Goal: Task Accomplishment & Management: Use online tool/utility

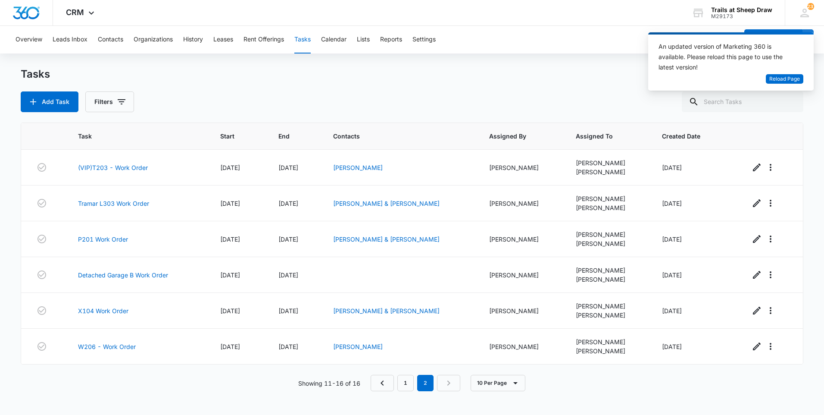
click at [791, 72] on div "An updated version of Marketing 360 is available. Please reload this page to us…" at bounding box center [726, 57] width 135 height 33
click at [788, 76] on span "Reload Page" at bounding box center [785, 79] width 31 height 8
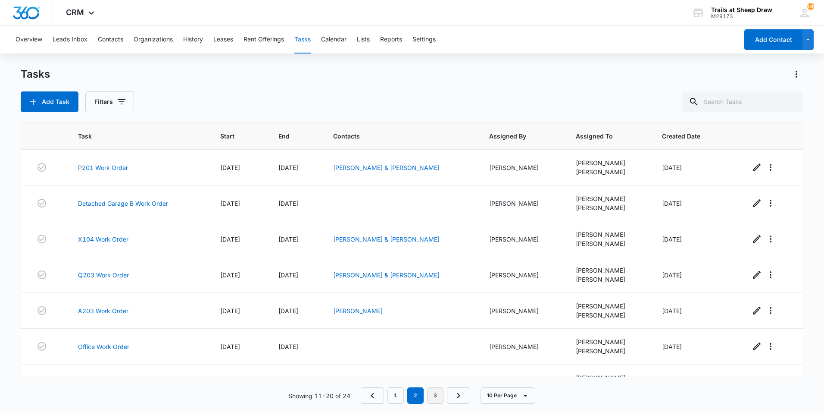
click at [438, 393] on link "3" at bounding box center [435, 395] width 16 height 16
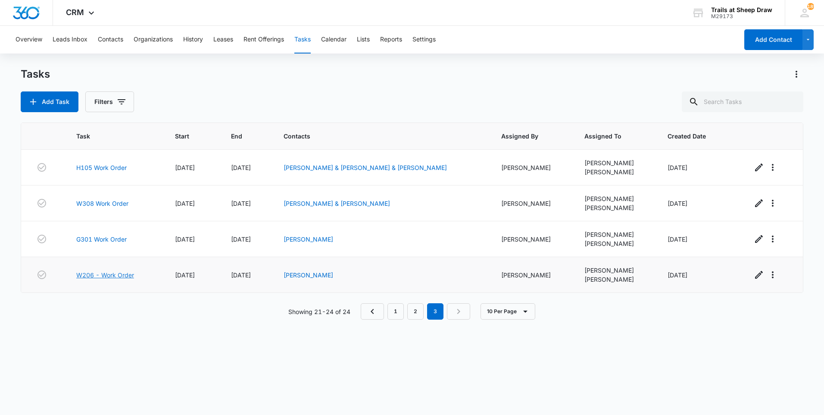
click at [118, 278] on link "W206 - Work Order" at bounding box center [105, 274] width 58 height 9
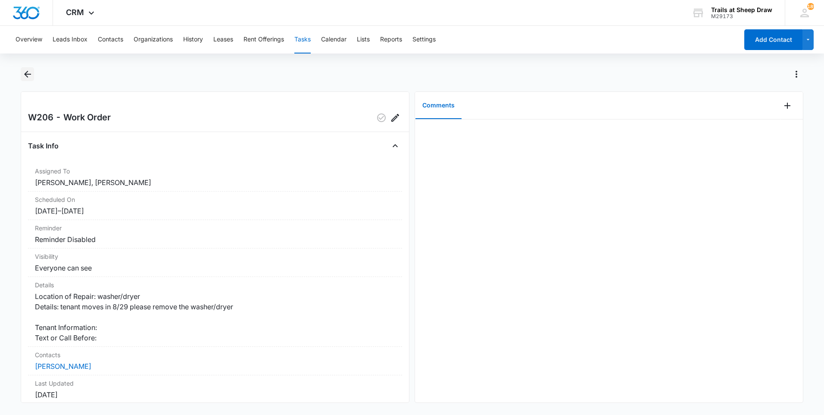
click at [28, 69] on icon "Back" at bounding box center [27, 74] width 10 height 10
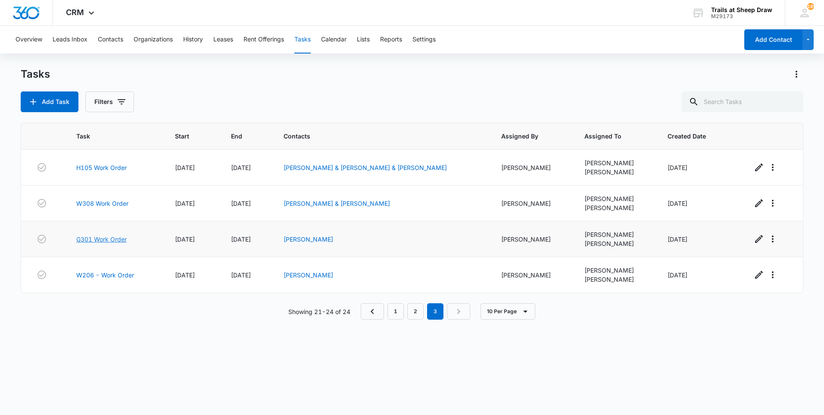
click at [116, 240] on link "G301 Work Order" at bounding box center [101, 239] width 50 height 9
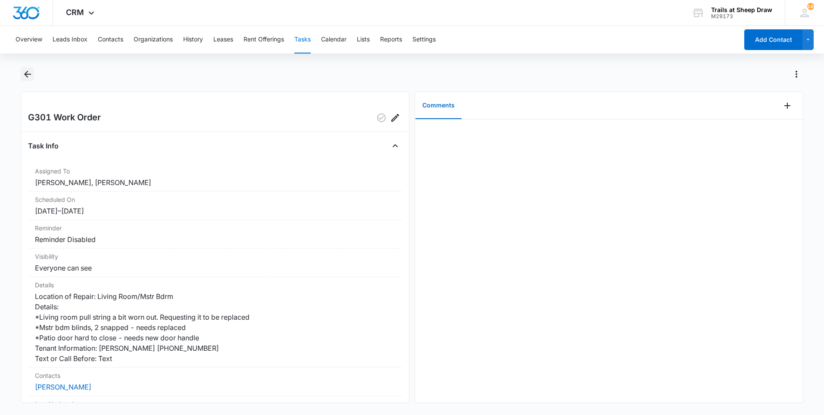
click at [29, 78] on icon "Back" at bounding box center [27, 74] width 10 height 10
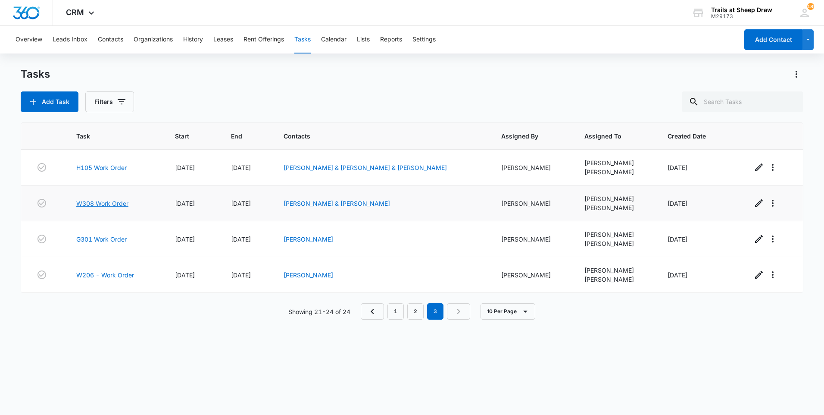
click at [94, 206] on link "W308 Work Order" at bounding box center [102, 203] width 52 height 9
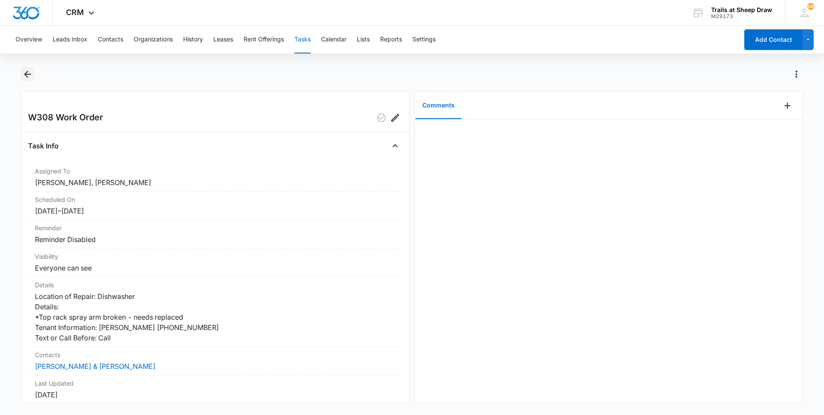
click at [31, 74] on icon "Back" at bounding box center [27, 74] width 7 height 7
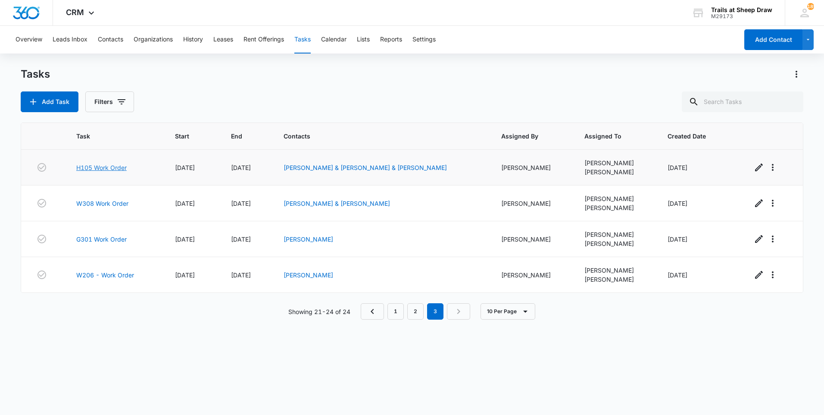
click at [105, 167] on link "H105 Work Order" at bounding box center [101, 167] width 50 height 9
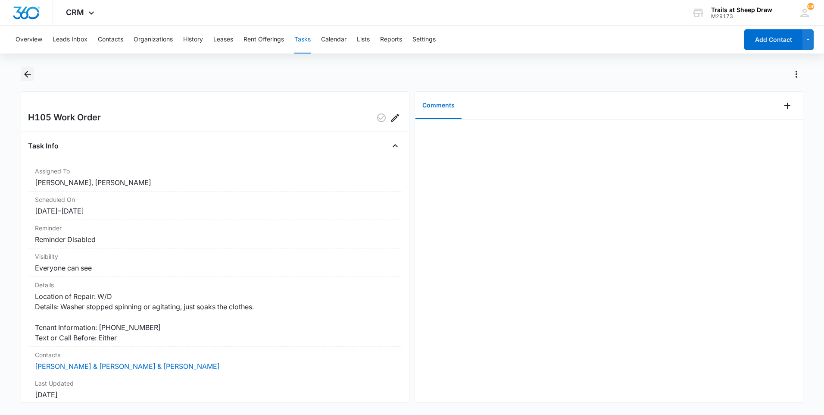
click at [29, 78] on icon "Back" at bounding box center [27, 74] width 10 height 10
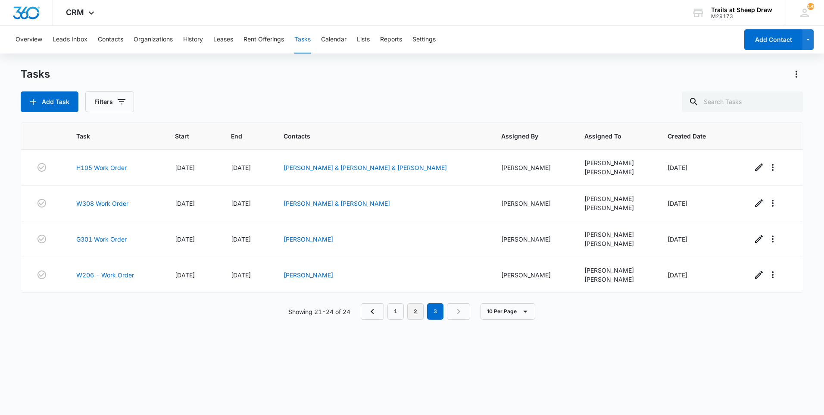
click at [412, 307] on link "2" at bounding box center [415, 311] width 16 height 16
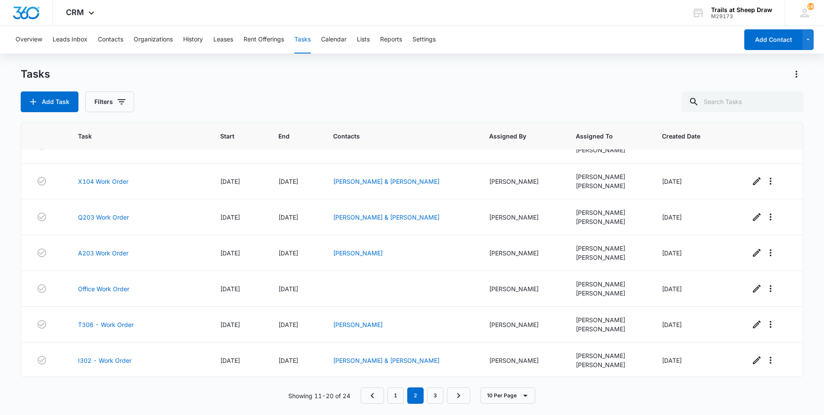
scroll to position [131, 0]
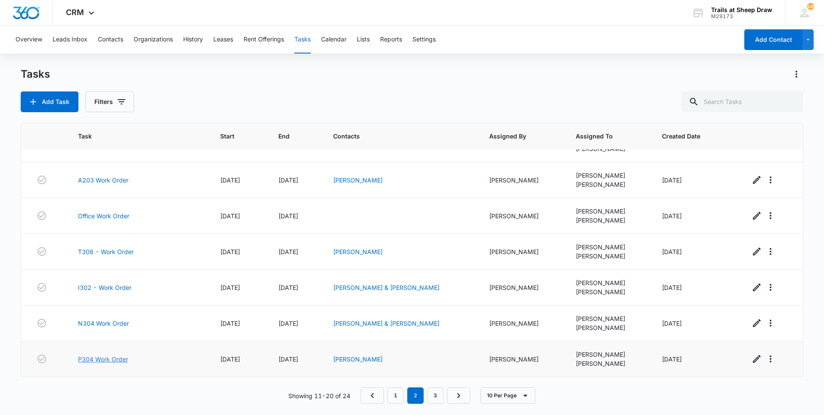
click at [107, 362] on link "P304 Work Order" at bounding box center [103, 358] width 50 height 9
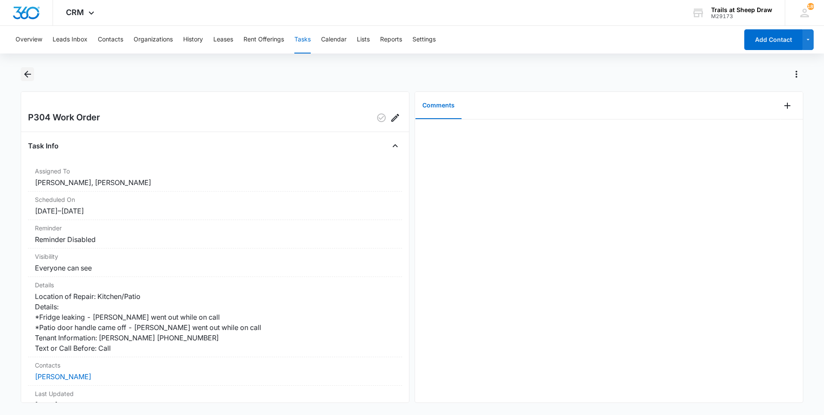
click at [28, 67] on button "Back" at bounding box center [27, 74] width 13 height 14
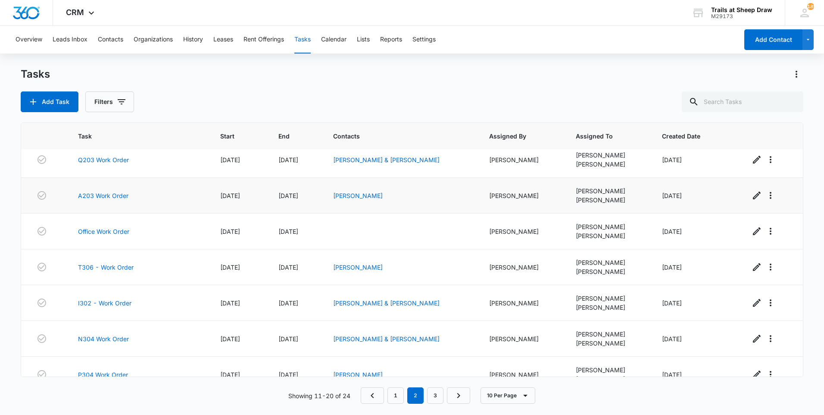
scroll to position [131, 0]
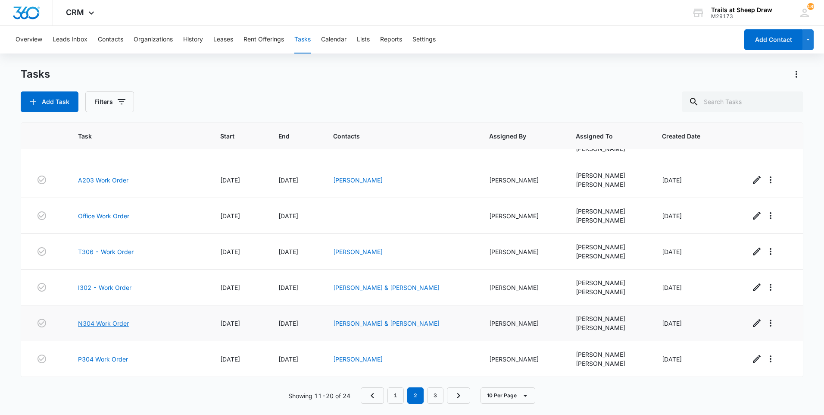
click at [121, 326] on link "N304 Work Order" at bounding box center [103, 323] width 51 height 9
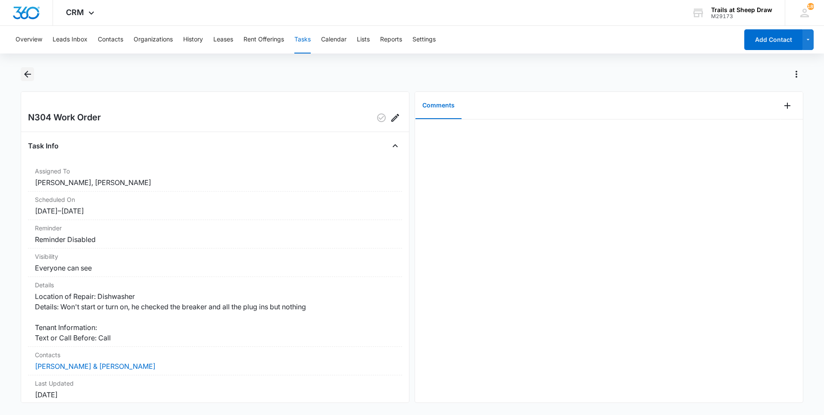
click at [32, 72] on icon "Back" at bounding box center [27, 74] width 10 height 10
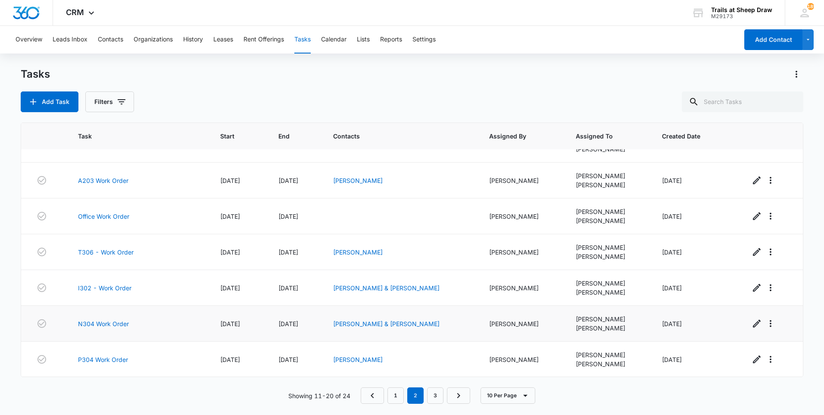
scroll to position [131, 0]
click at [91, 291] on link "I302 - Work Order" at bounding box center [104, 287] width 53 height 9
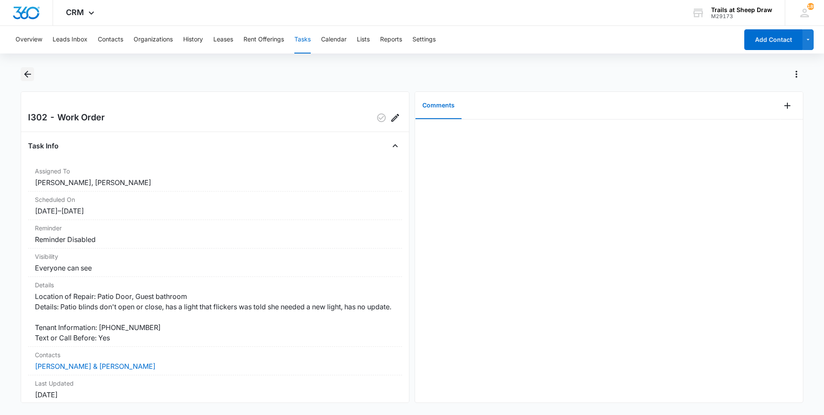
click at [27, 69] on button "Back" at bounding box center [27, 74] width 13 height 14
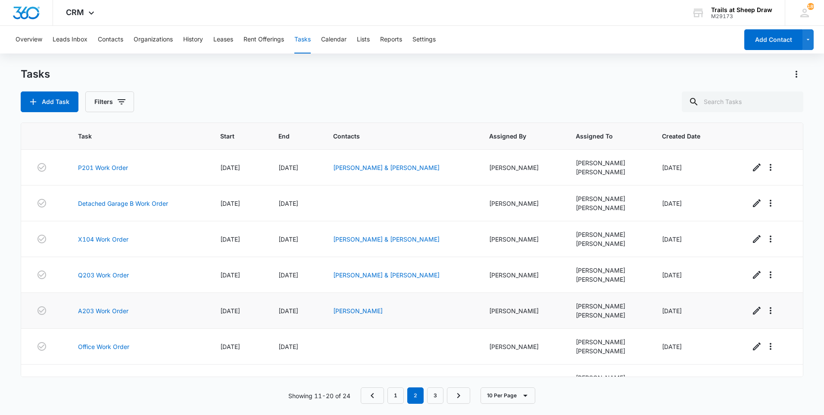
scroll to position [129, 0]
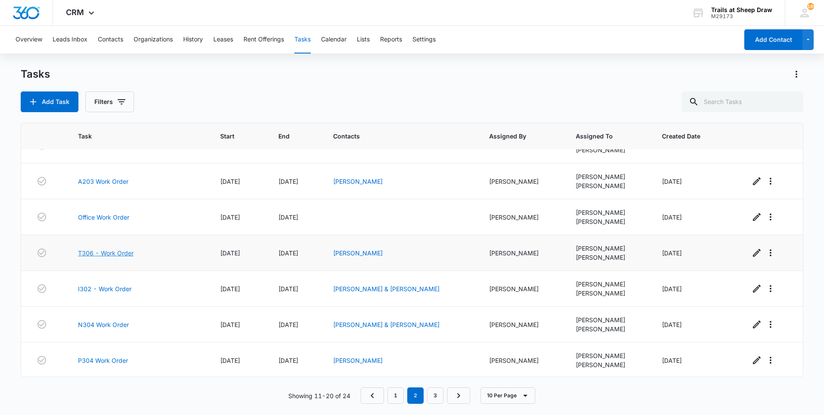
click at [105, 251] on link "T306 - Work Order" at bounding box center [106, 252] width 56 height 9
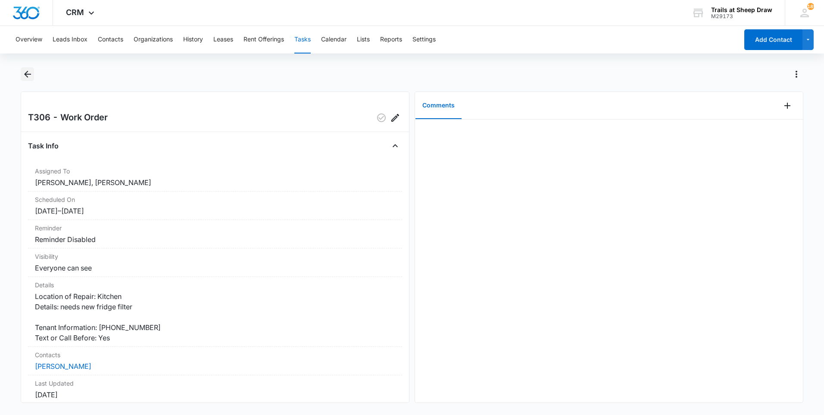
click at [24, 72] on icon "Back" at bounding box center [27, 74] width 10 height 10
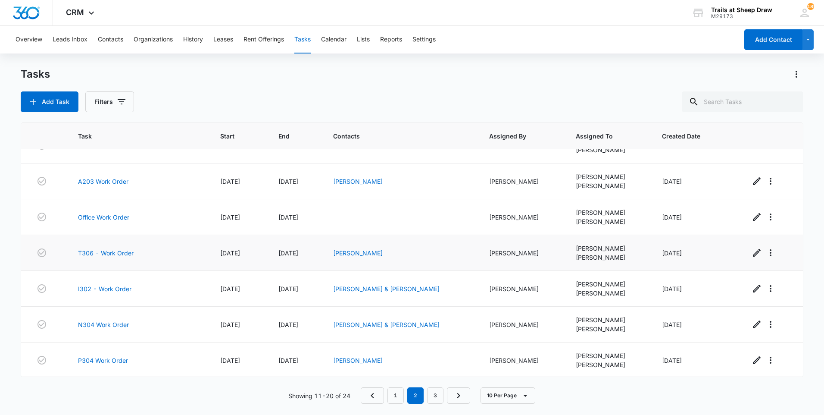
scroll to position [131, 0]
click at [116, 215] on link "Office Work Order" at bounding box center [103, 215] width 51 height 9
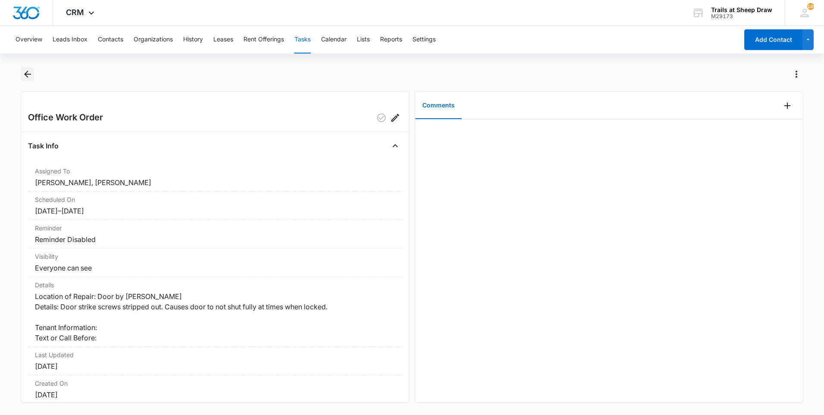
click at [26, 70] on icon "Back" at bounding box center [27, 74] width 10 height 10
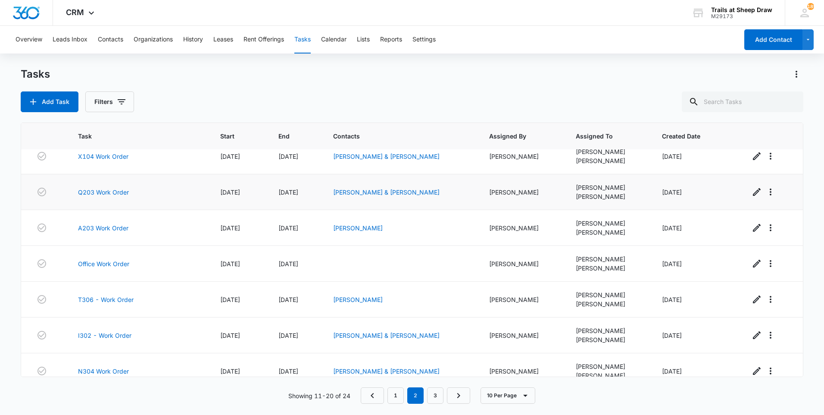
scroll to position [86, 0]
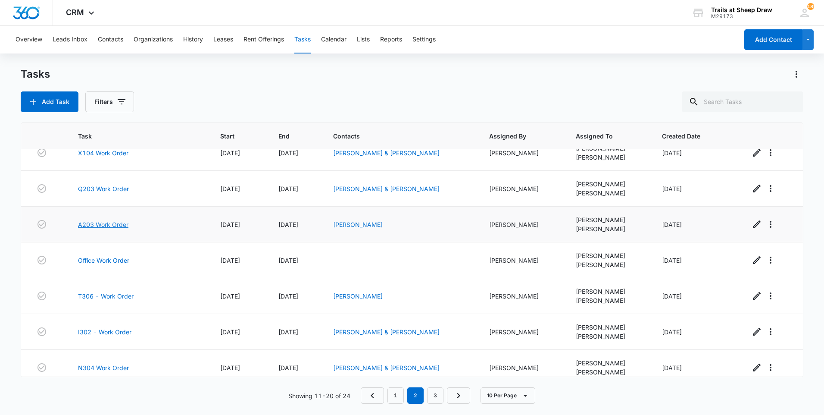
click at [108, 225] on link "A203 Work Order" at bounding box center [103, 224] width 50 height 9
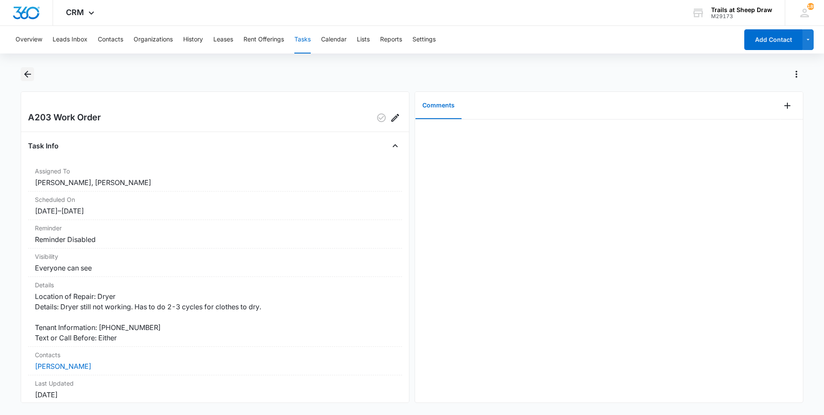
click at [27, 72] on icon "Back" at bounding box center [27, 74] width 7 height 7
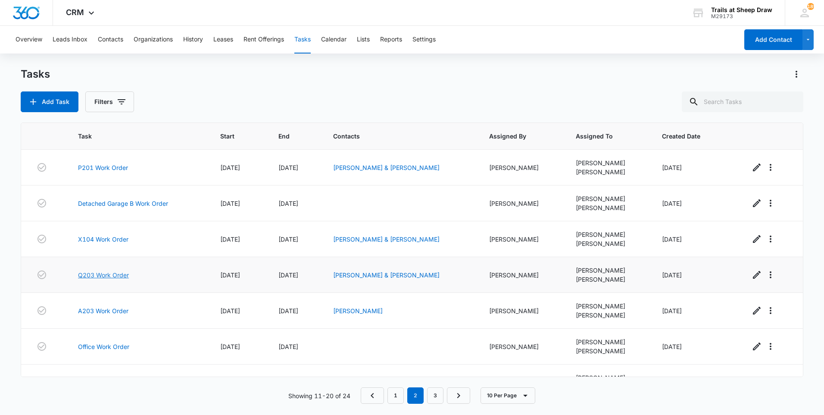
click at [109, 277] on link "Q203 Work Order" at bounding box center [103, 274] width 51 height 9
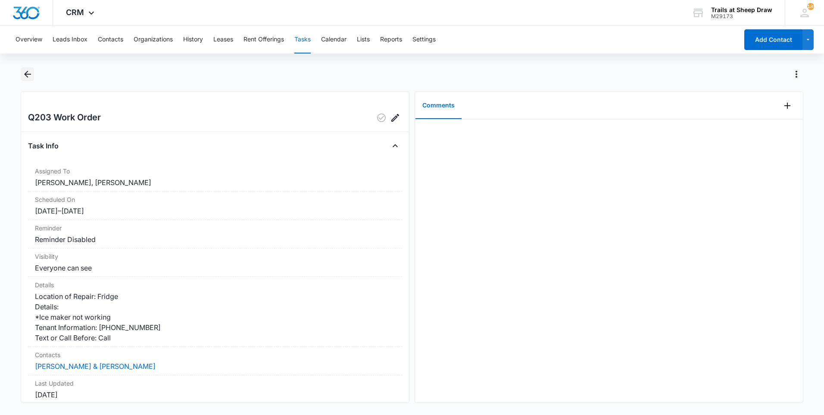
click at [30, 79] on icon "Back" at bounding box center [27, 74] width 10 height 10
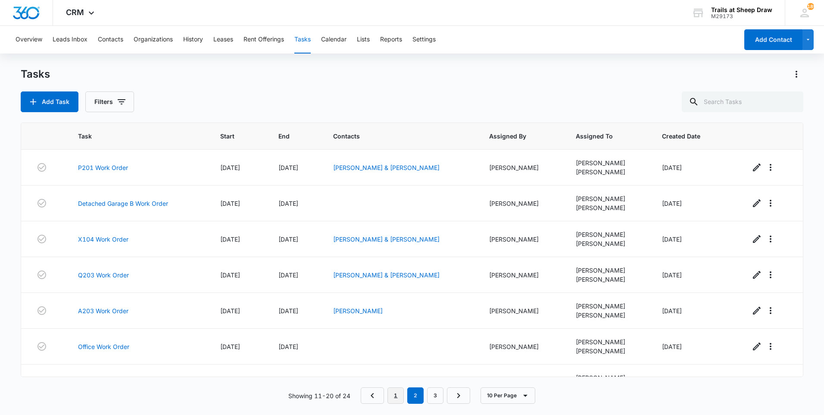
click at [398, 393] on link "1" at bounding box center [396, 395] width 16 height 16
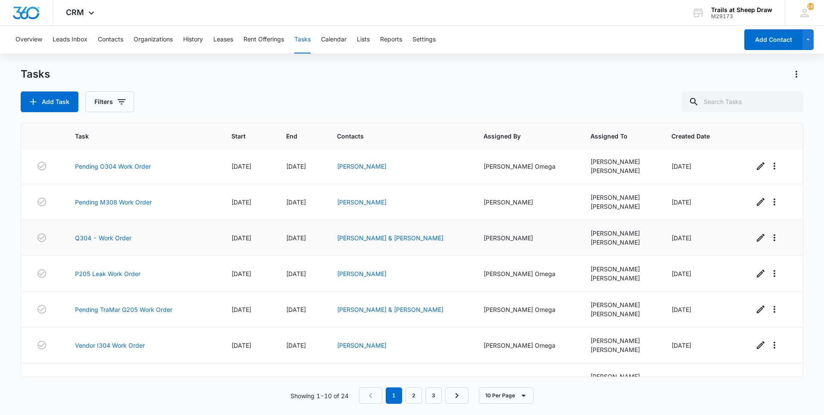
scroll to position [131, 0]
